Goal: Check status: Check status

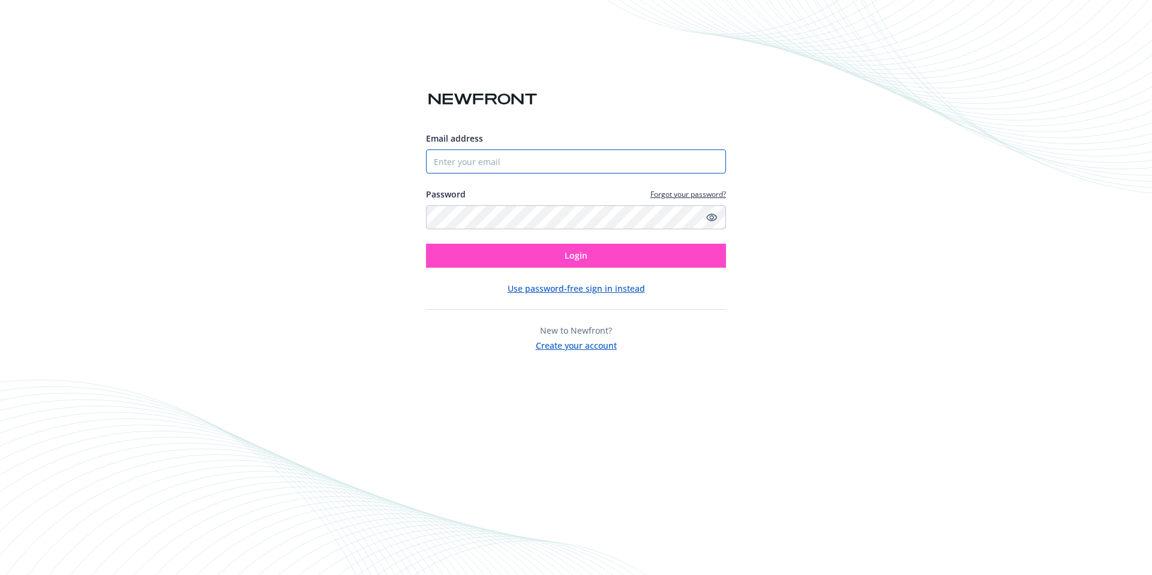
type input "[EMAIL_ADDRESS][DOMAIN_NAME]"
click at [589, 261] on button "Login" at bounding box center [576, 256] width 300 height 24
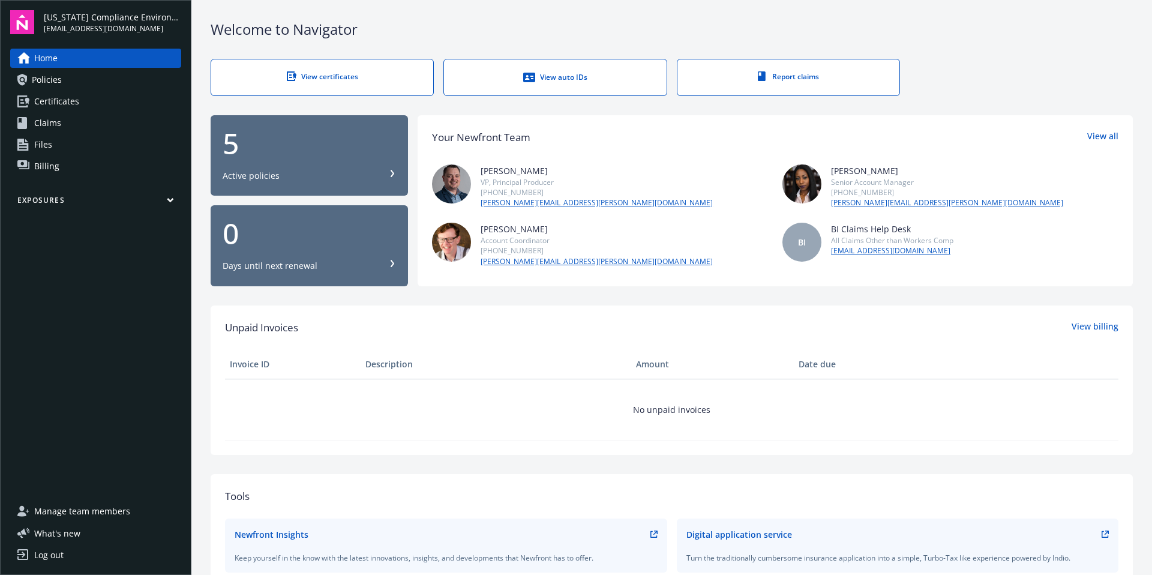
click at [43, 76] on span "Policies" at bounding box center [47, 79] width 30 height 19
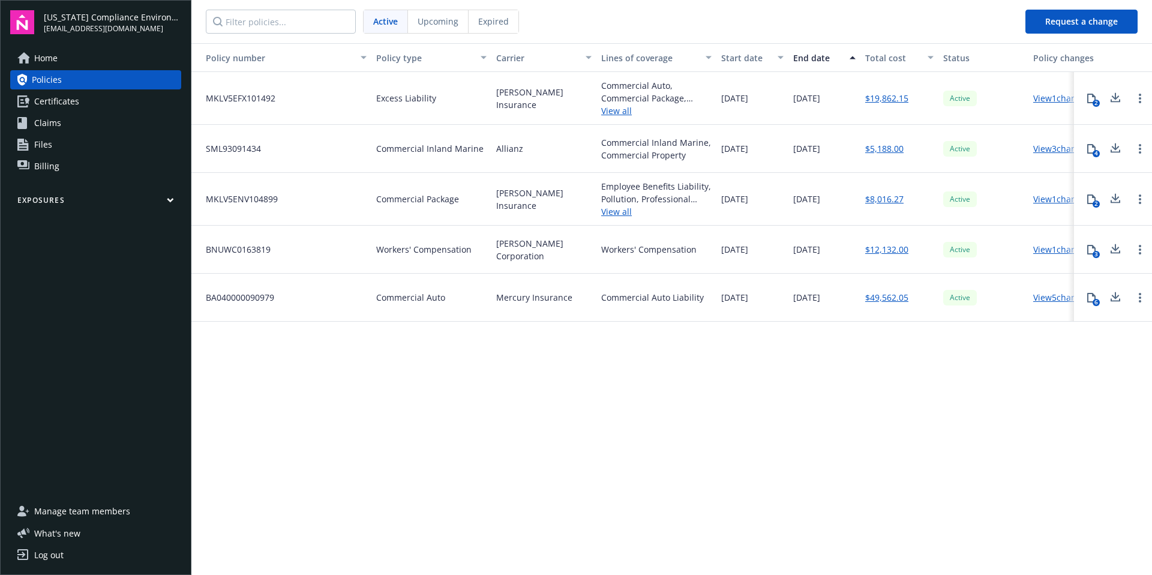
click at [445, 19] on span "Upcoming" at bounding box center [438, 21] width 41 height 13
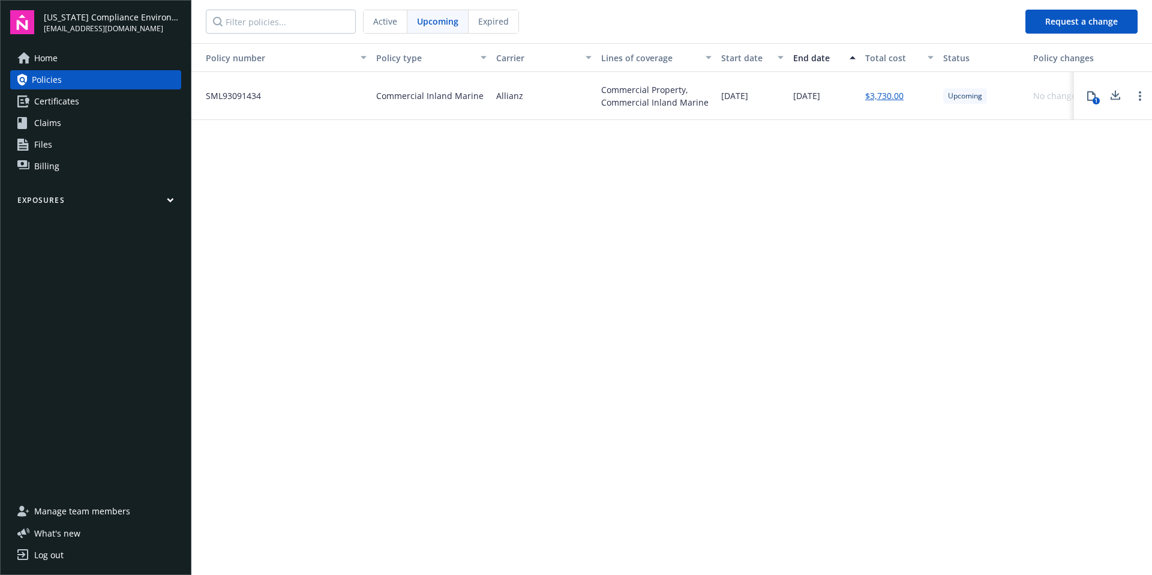
click at [382, 27] on span "Active" at bounding box center [385, 21] width 24 height 13
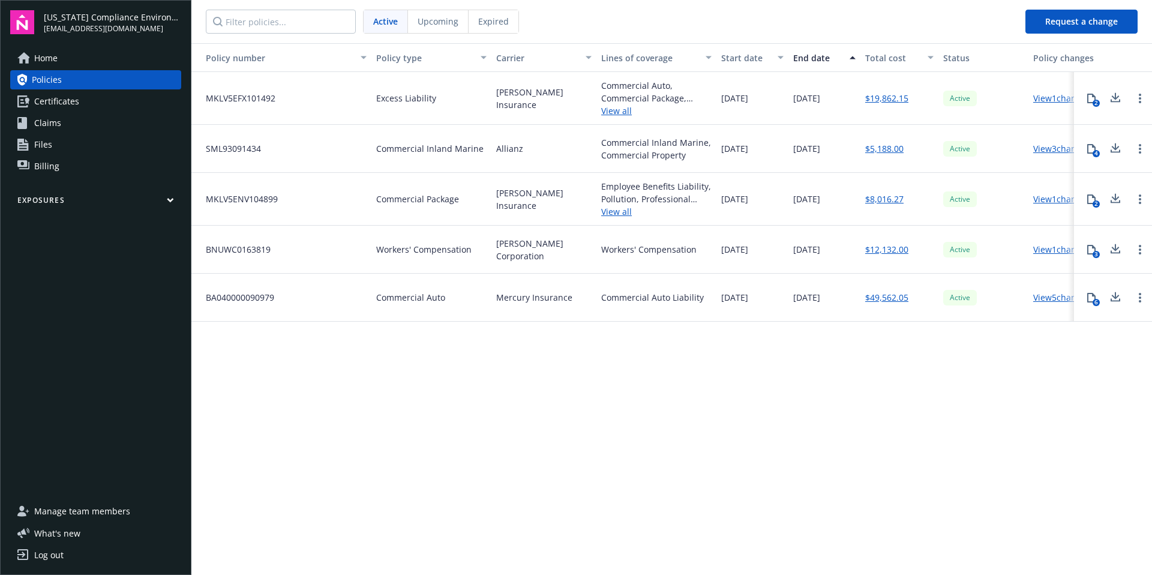
click at [490, 25] on span "Expired" at bounding box center [493, 21] width 31 height 13
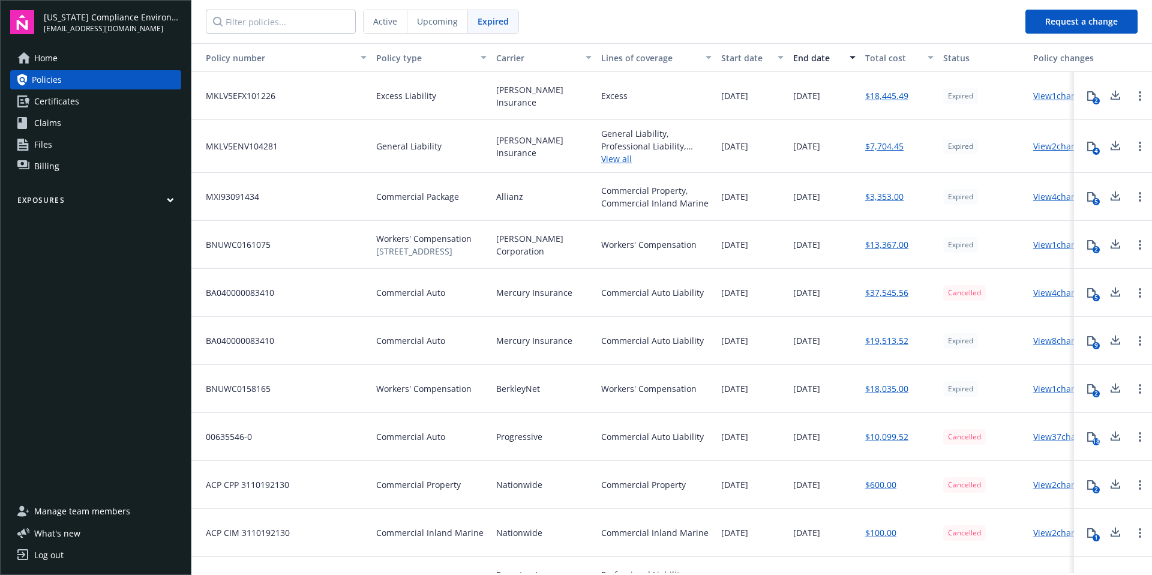
click at [442, 22] on span "Upcoming" at bounding box center [437, 21] width 41 height 13
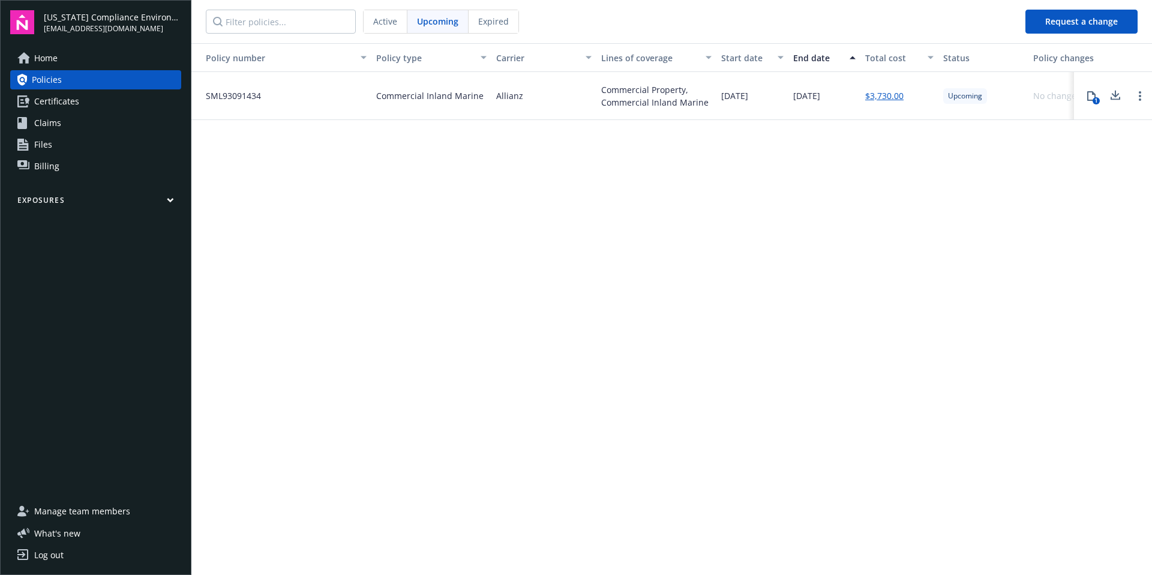
click at [401, 23] on div "Active" at bounding box center [386, 21] width 44 height 23
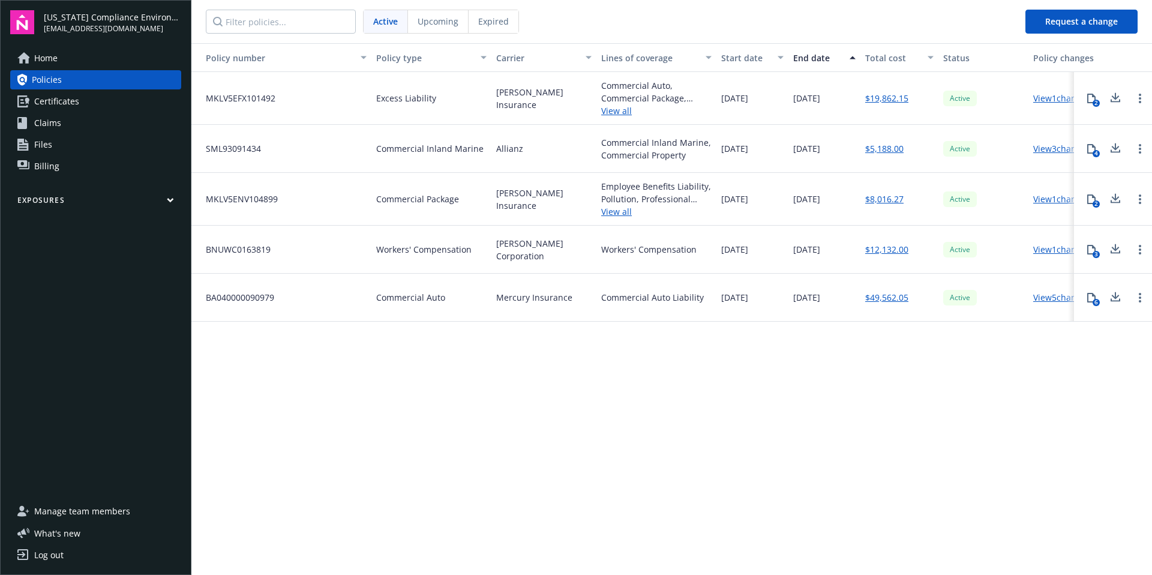
click at [436, 26] on span "Upcoming" at bounding box center [438, 21] width 41 height 13
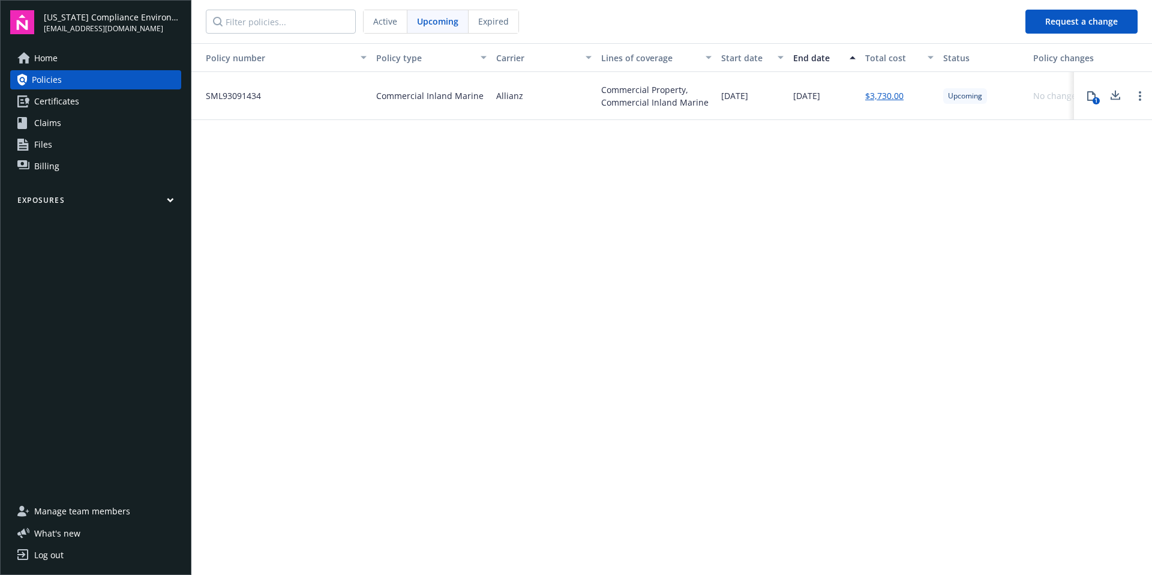
click at [386, 24] on span "Active" at bounding box center [385, 21] width 24 height 13
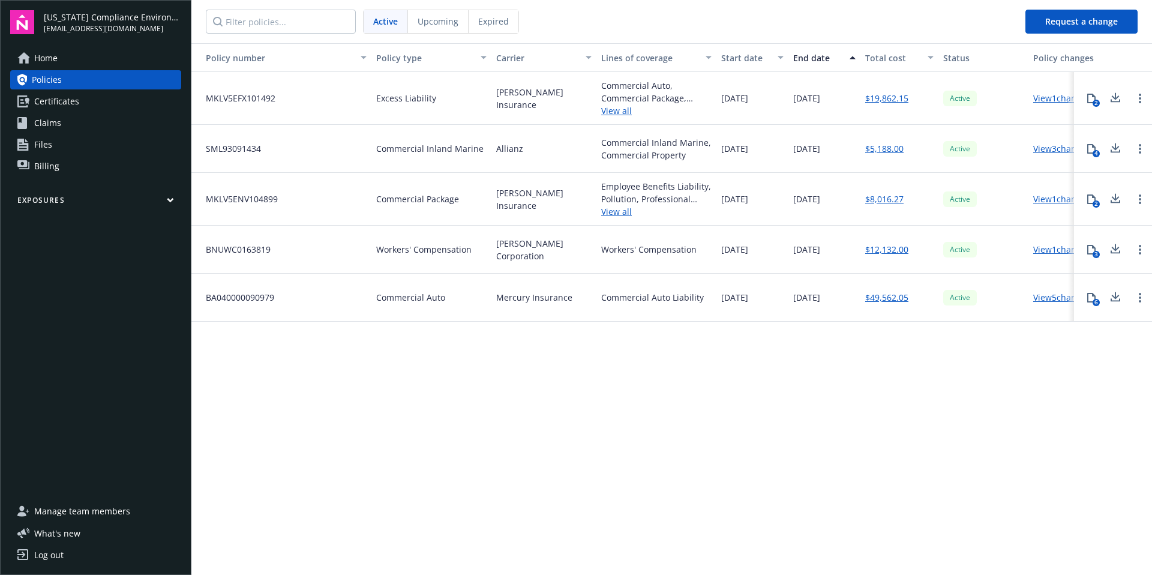
click at [442, 30] on div "Upcoming" at bounding box center [438, 21] width 61 height 23
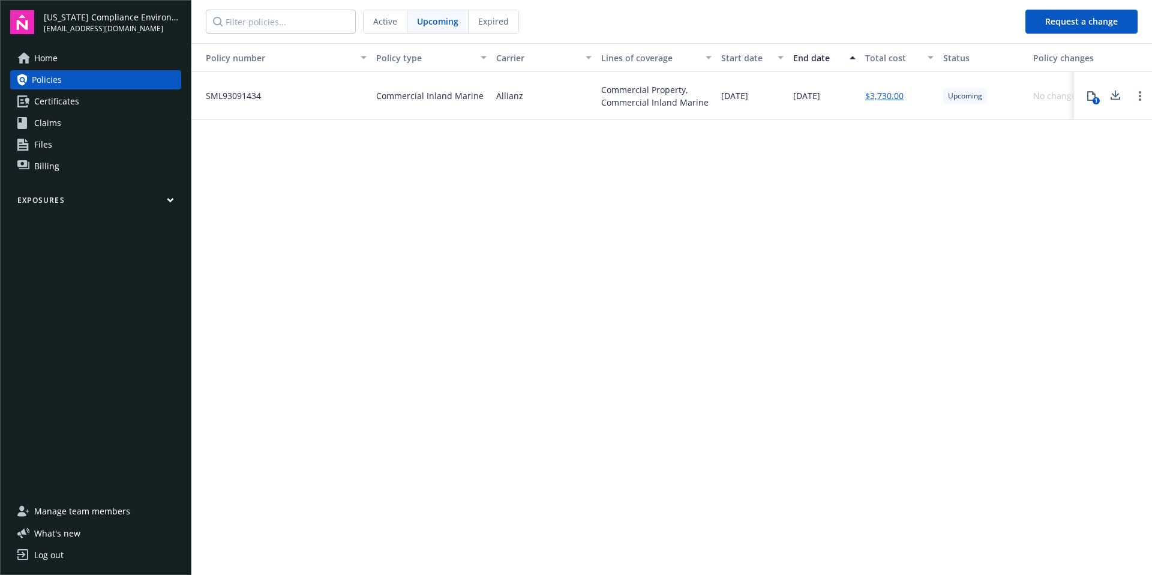
click at [507, 27] on span "Expired" at bounding box center [493, 21] width 31 height 13
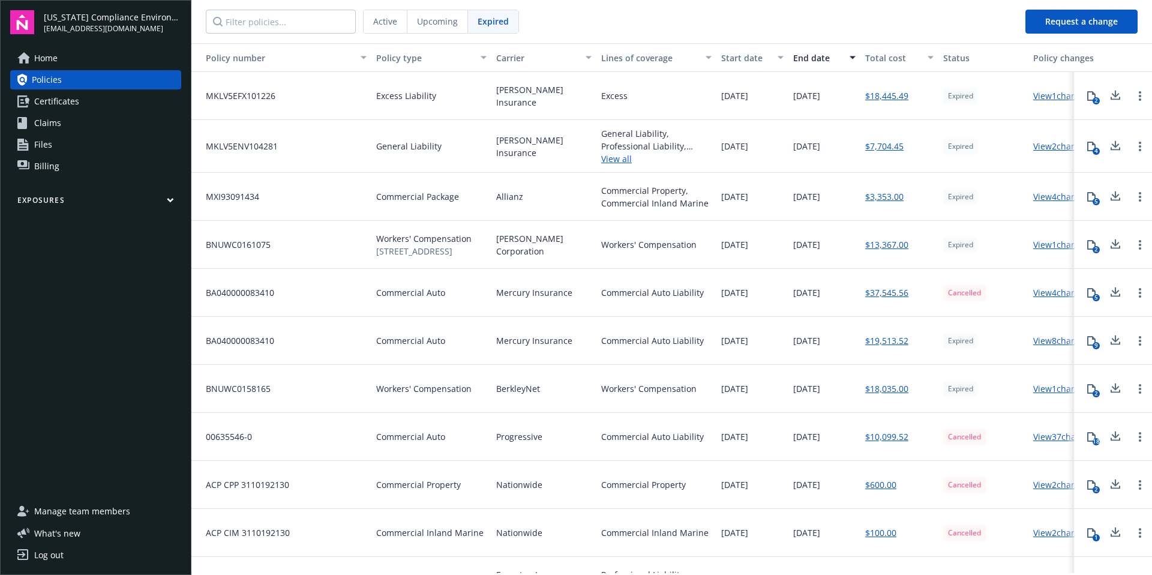
click at [392, 27] on span "Active" at bounding box center [385, 21] width 24 height 13
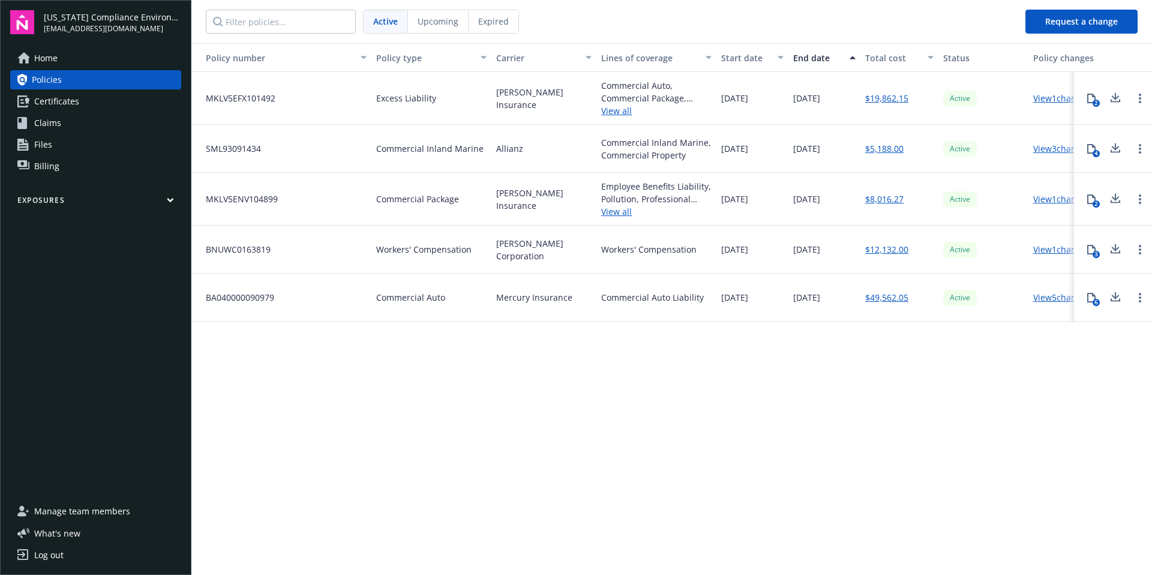
click at [448, 20] on span "Upcoming" at bounding box center [438, 21] width 41 height 13
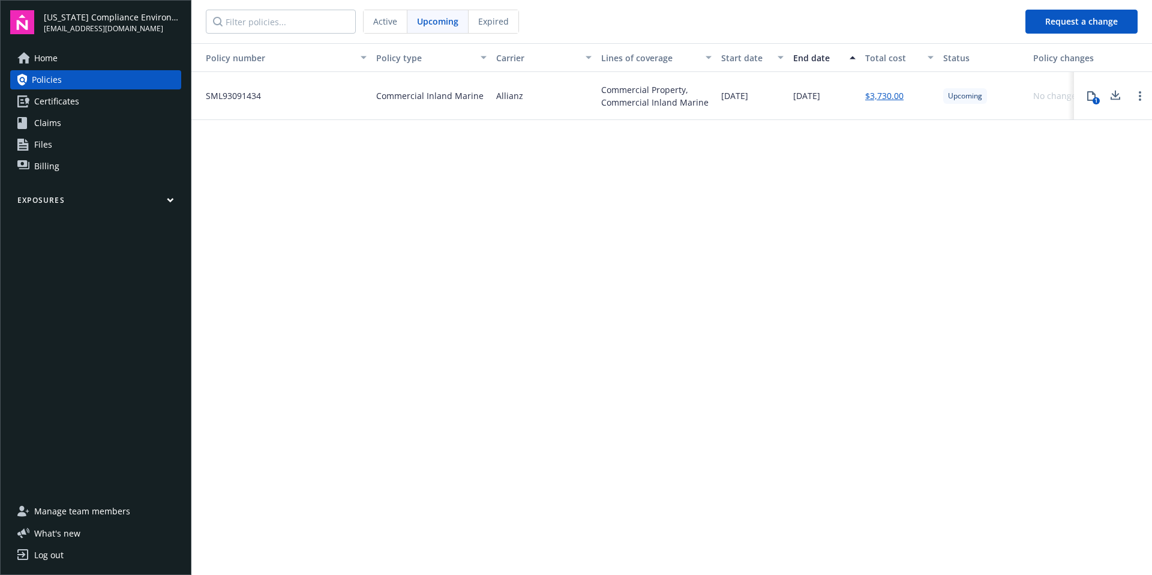
click at [384, 23] on span "Active" at bounding box center [385, 21] width 24 height 13
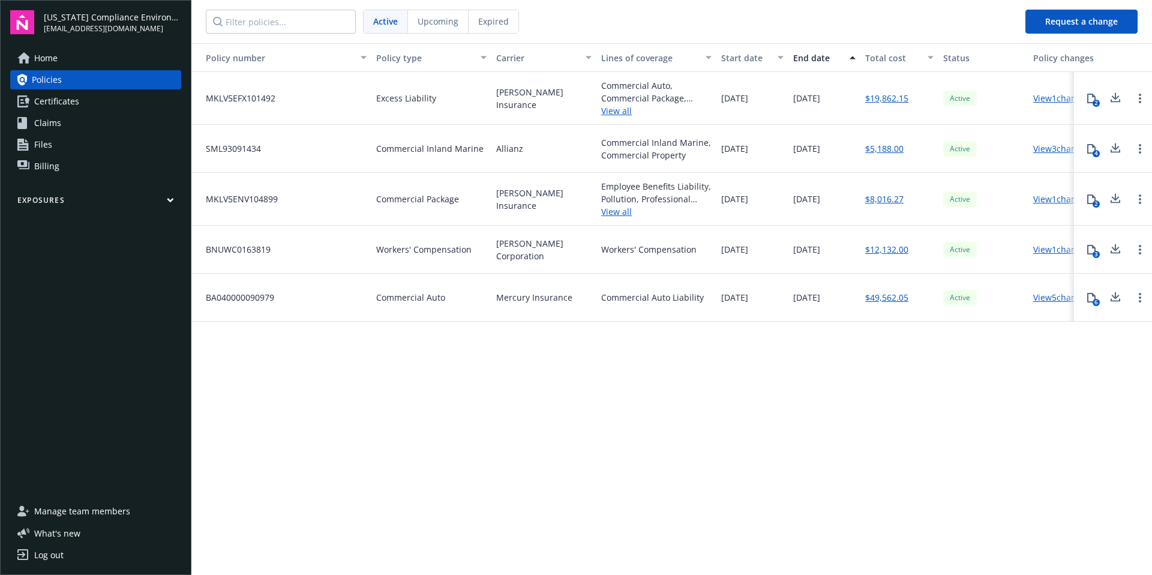
click at [46, 63] on span "Home" at bounding box center [45, 58] width 23 height 19
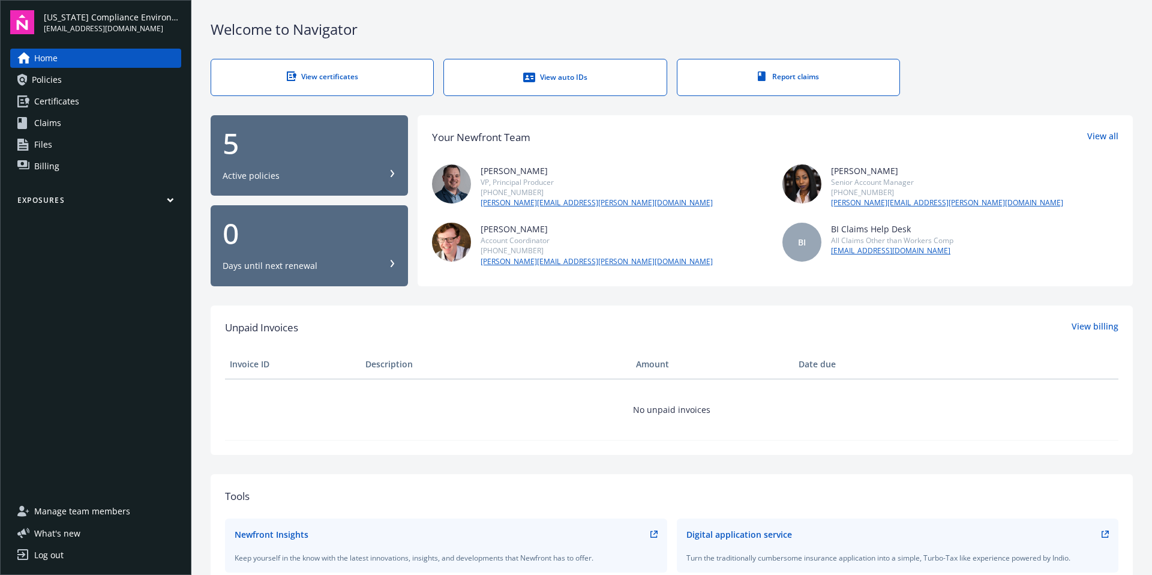
click at [330, 83] on link "View certificates" at bounding box center [322, 77] width 223 height 37
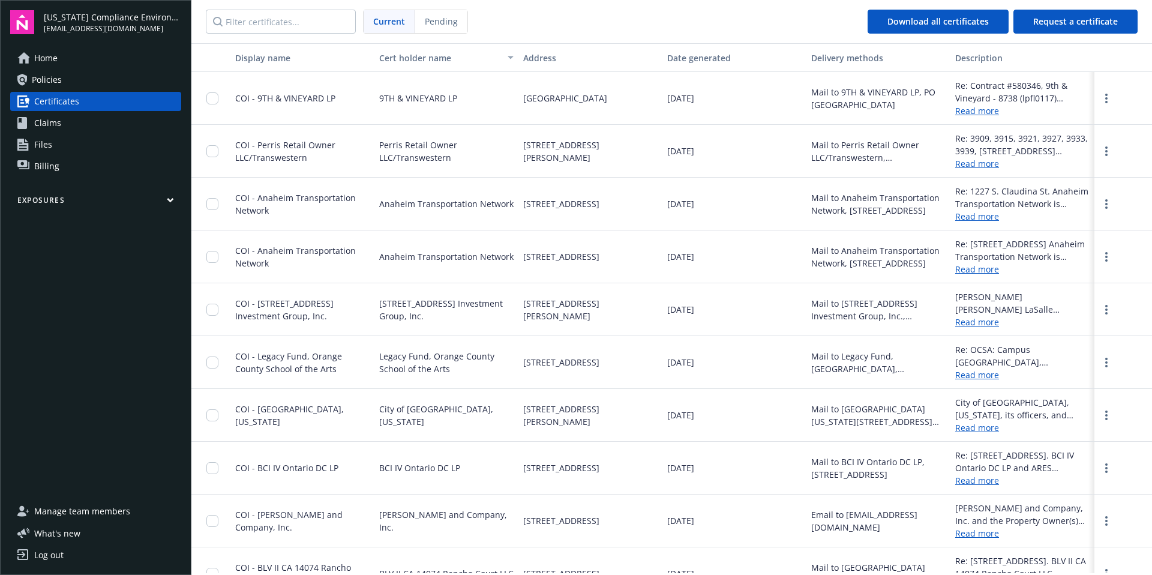
click at [48, 57] on span "Home" at bounding box center [45, 58] width 23 height 19
